Goal: Download file/media

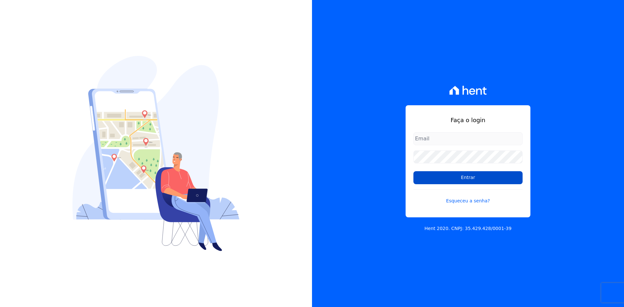
type input "contasareceber@deveck.com.br"
click at [467, 176] on input "Entrar" at bounding box center [467, 177] width 109 height 13
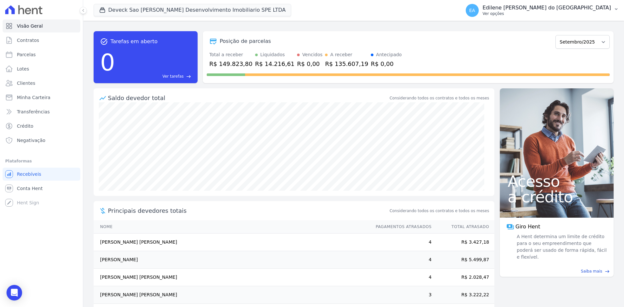
click at [522, 13] on p "Ver opções" at bounding box center [547, 13] width 128 height 5
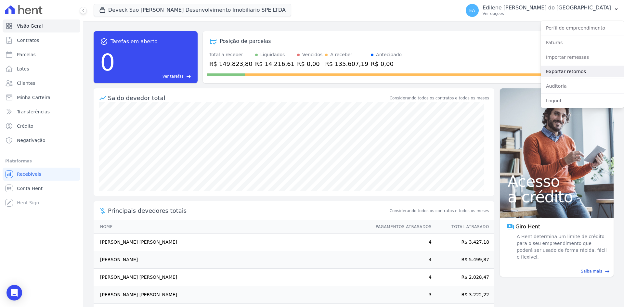
click at [567, 70] on link "Exportar retornos" at bounding box center [582, 72] width 83 height 12
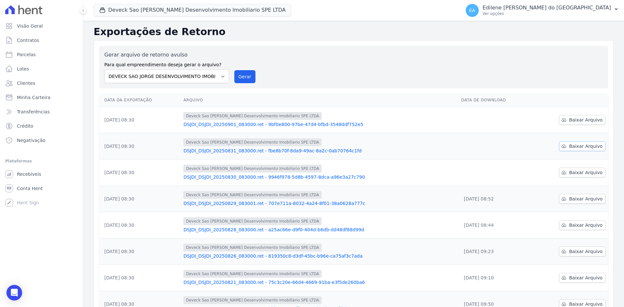
click at [578, 149] on span "Baixar Arquivo" at bounding box center [585, 146] width 33 height 7
click at [576, 120] on span "Baixar Arquivo" at bounding box center [585, 120] width 33 height 7
